Goal: Transaction & Acquisition: Purchase product/service

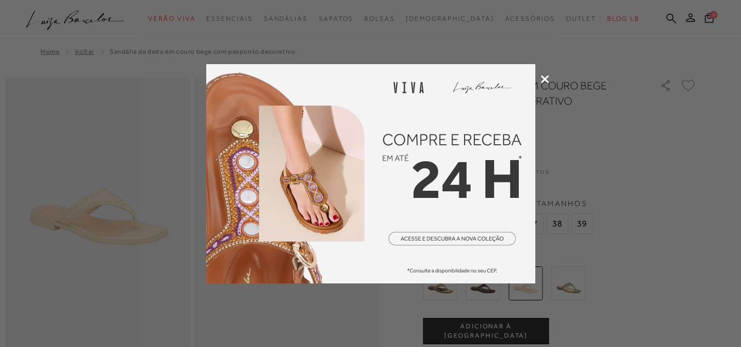
click at [544, 78] on icon at bounding box center [545, 79] width 8 height 8
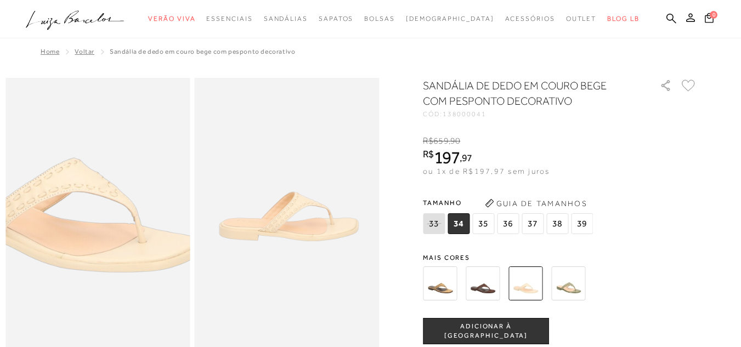
click at [132, 220] on img at bounding box center [62, 216] width 369 height 554
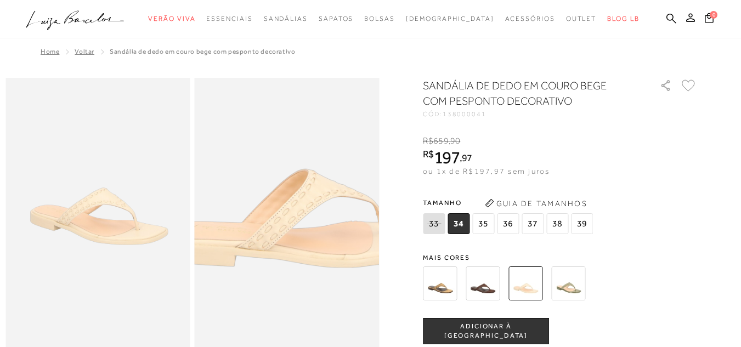
click at [283, 218] on img at bounding box center [292, 218] width 369 height 554
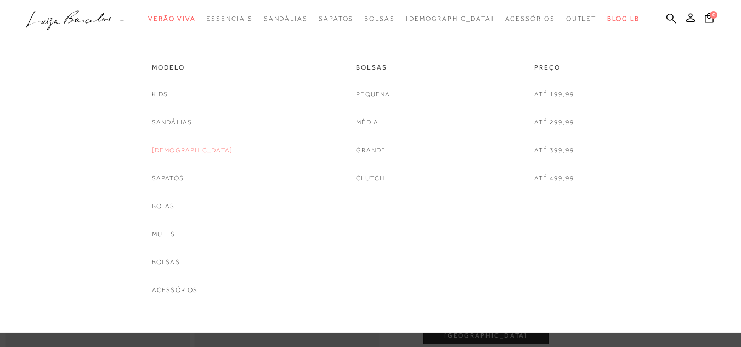
click at [182, 147] on link "[DEMOGRAPHIC_DATA]" at bounding box center [192, 151] width 81 height 12
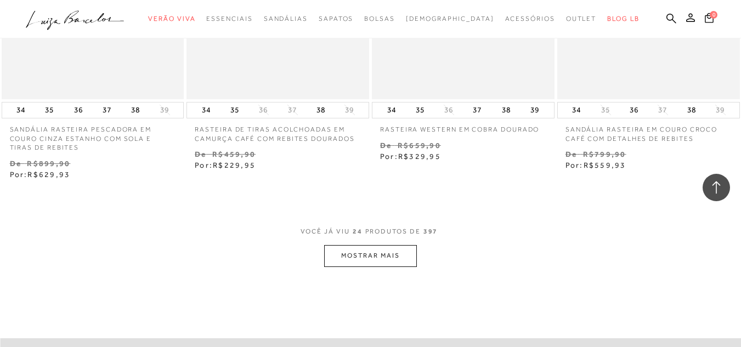
scroll to position [2083, 0]
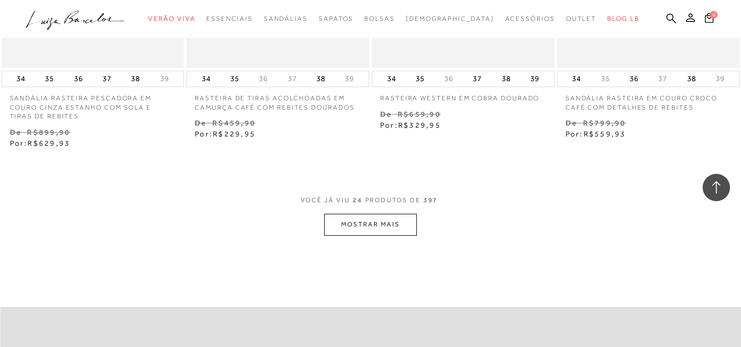
click at [379, 223] on button "MOSTRAR MAIS" at bounding box center [370, 224] width 92 height 21
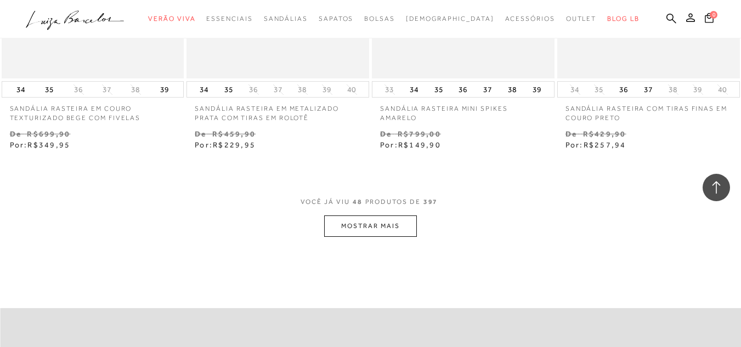
scroll to position [4221, 0]
click at [369, 225] on button "MOSTRAR MAIS" at bounding box center [370, 225] width 92 height 21
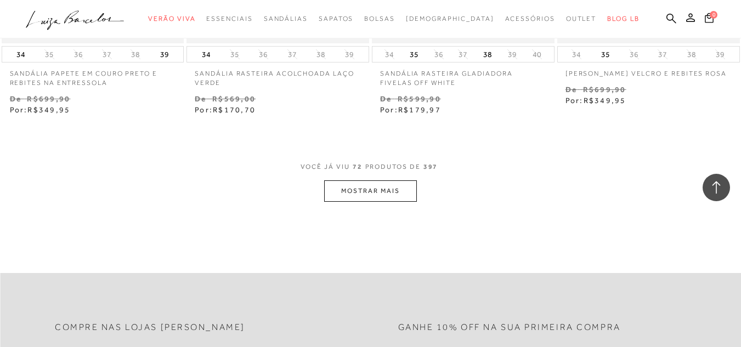
scroll to position [6414, 0]
click at [365, 192] on button "MOSTRAR MAIS" at bounding box center [370, 190] width 92 height 21
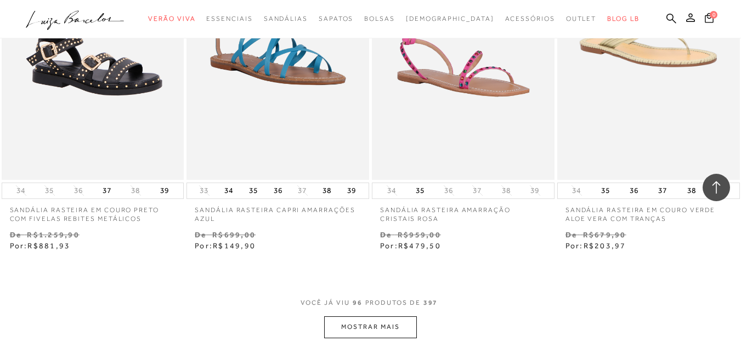
scroll to position [8497, 0]
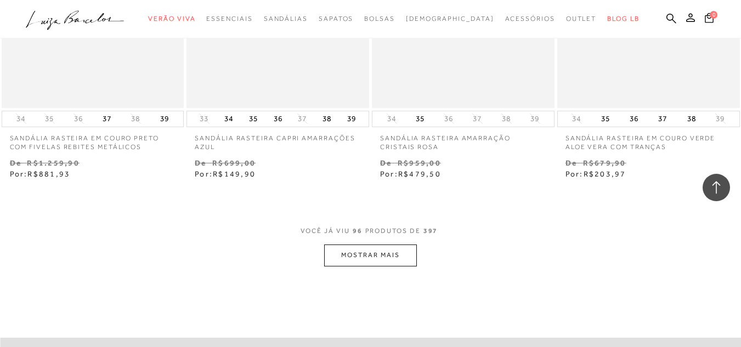
click at [363, 245] on button "MOSTRAR MAIS" at bounding box center [370, 254] width 92 height 21
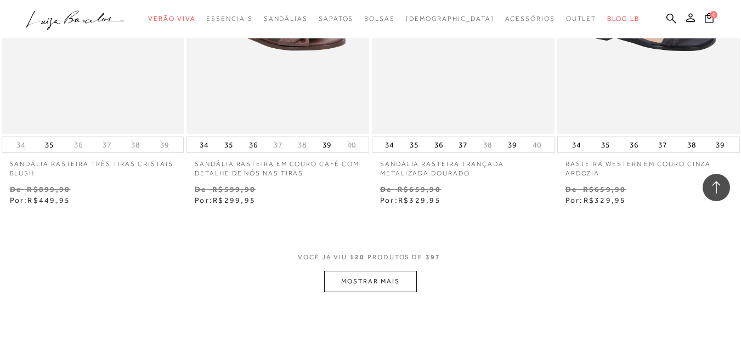
scroll to position [10690, 0]
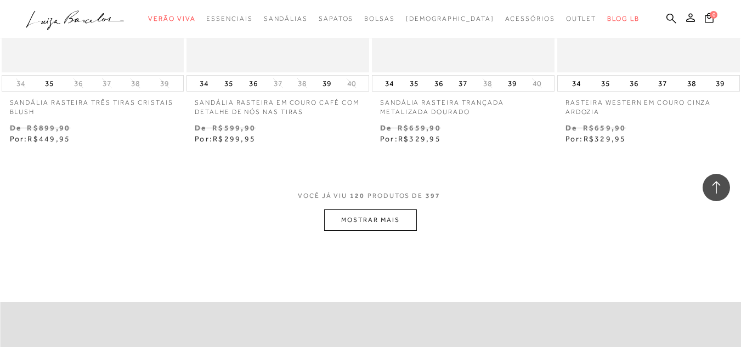
click at [364, 209] on button "MOSTRAR MAIS" at bounding box center [370, 219] width 92 height 21
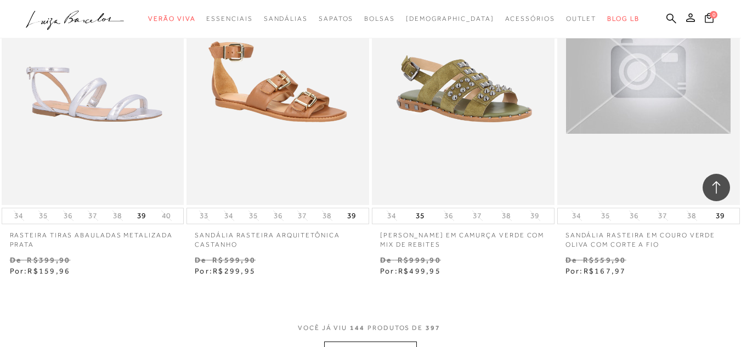
scroll to position [12773, 0]
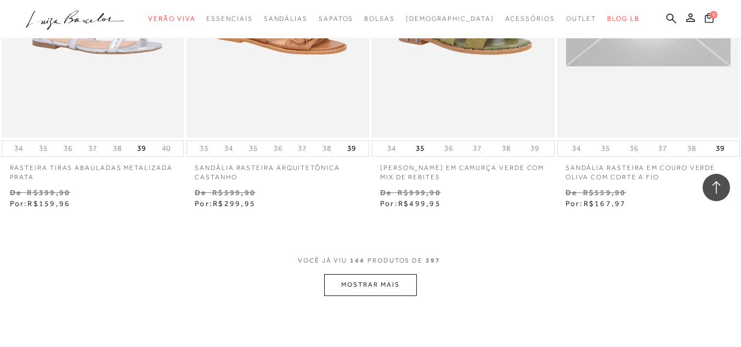
click at [385, 277] on button "MOSTRAR MAIS" at bounding box center [370, 284] width 92 height 21
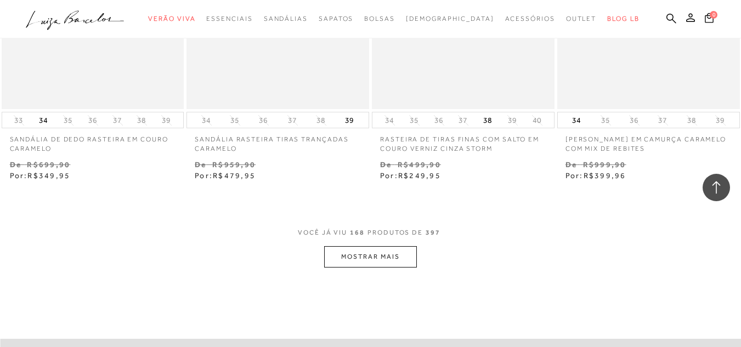
scroll to position [14966, 0]
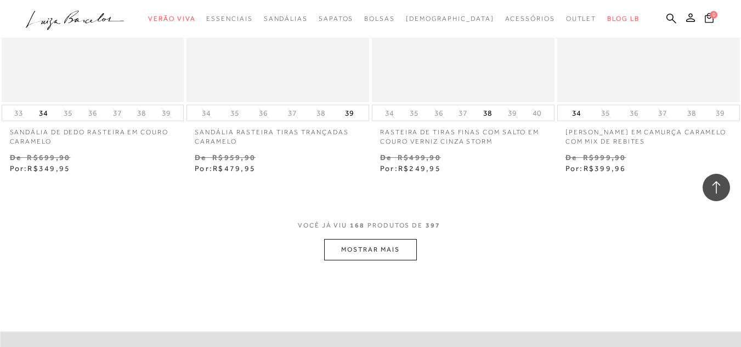
click at [368, 239] on button "MOSTRAR MAIS" at bounding box center [370, 249] width 92 height 21
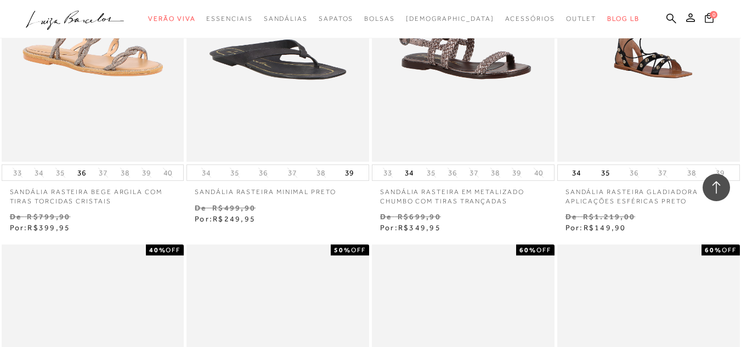
scroll to position [15679, 0]
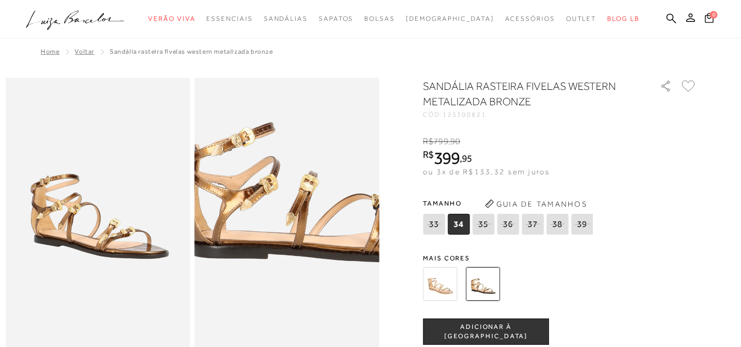
click at [256, 244] on img at bounding box center [318, 193] width 369 height 554
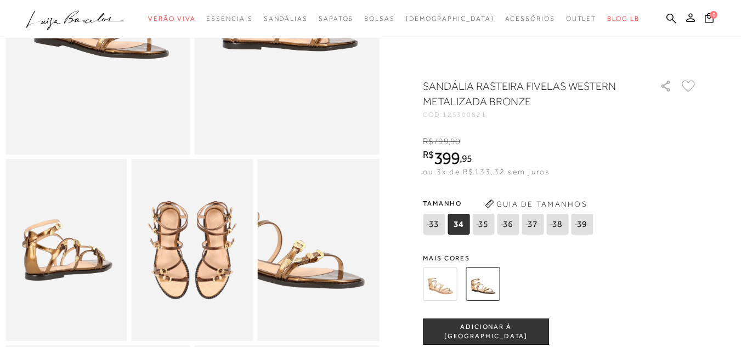
scroll to position [219, 0]
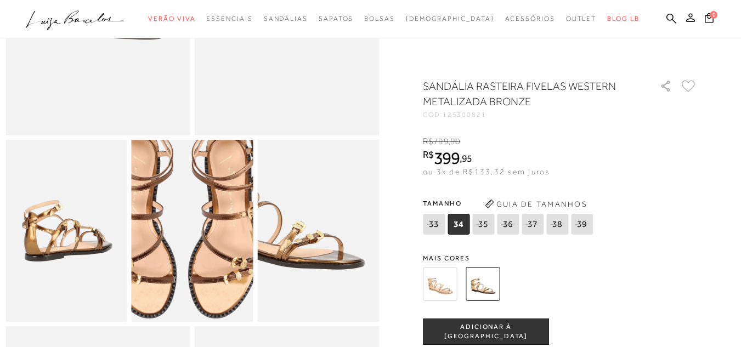
click at [202, 251] on img at bounding box center [182, 219] width 243 height 365
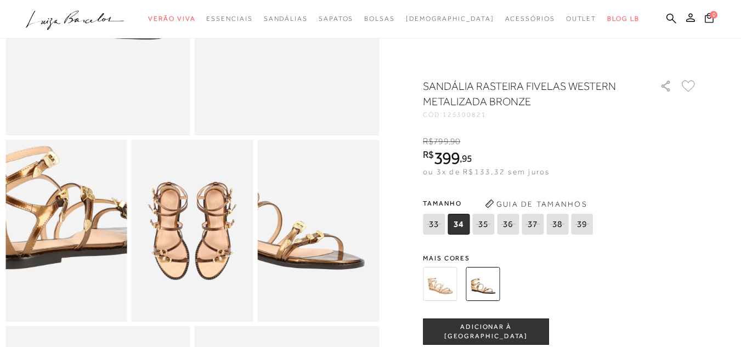
click at [64, 263] on img at bounding box center [65, 207] width 243 height 365
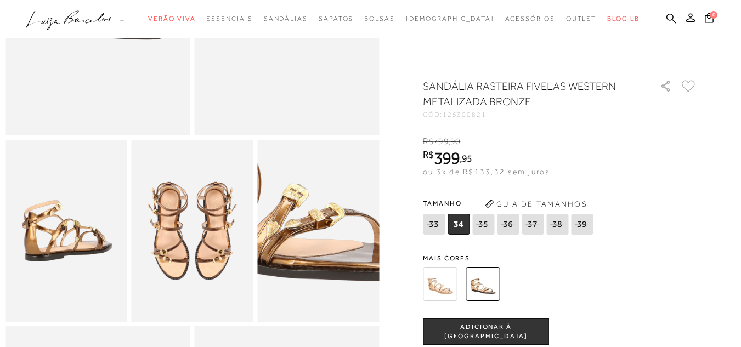
click at [305, 268] on img at bounding box center [333, 203] width 243 height 365
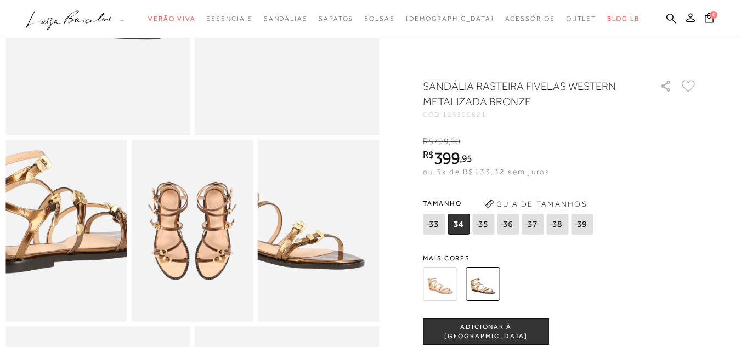
click at [72, 259] on img at bounding box center [57, 211] width 243 height 365
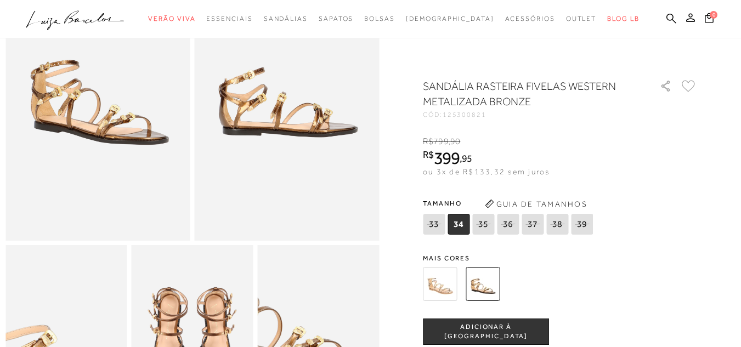
scroll to position [110, 0]
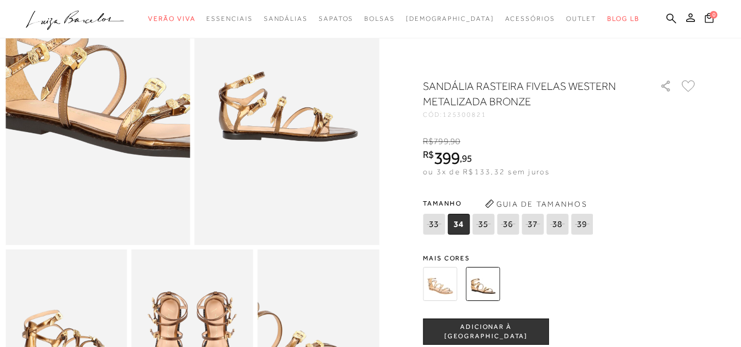
click at [72, 144] on img at bounding box center [120, 74] width 369 height 554
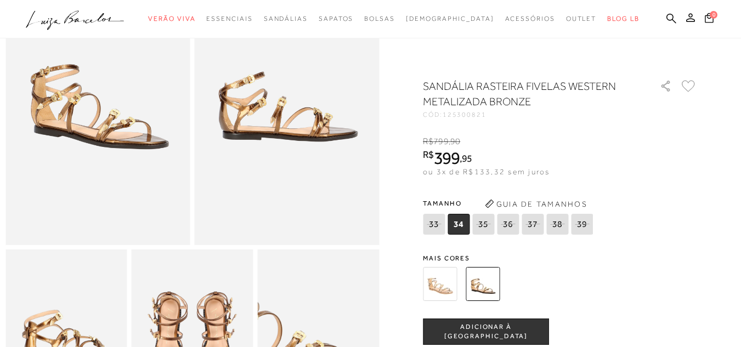
click at [288, 137] on img at bounding box center [287, 106] width 185 height 277
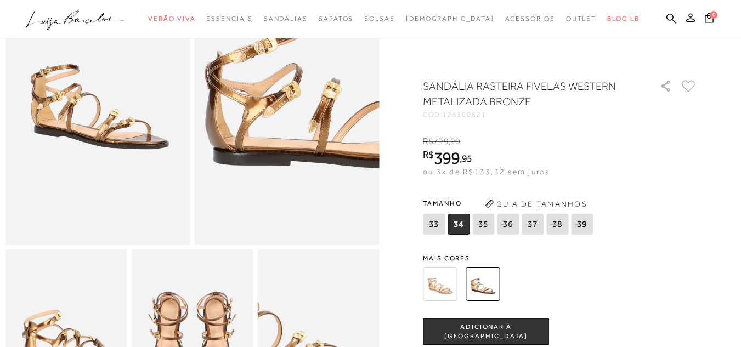
click at [233, 117] on img at bounding box center [341, 99] width 369 height 554
